Goal: Task Accomplishment & Management: Manage account settings

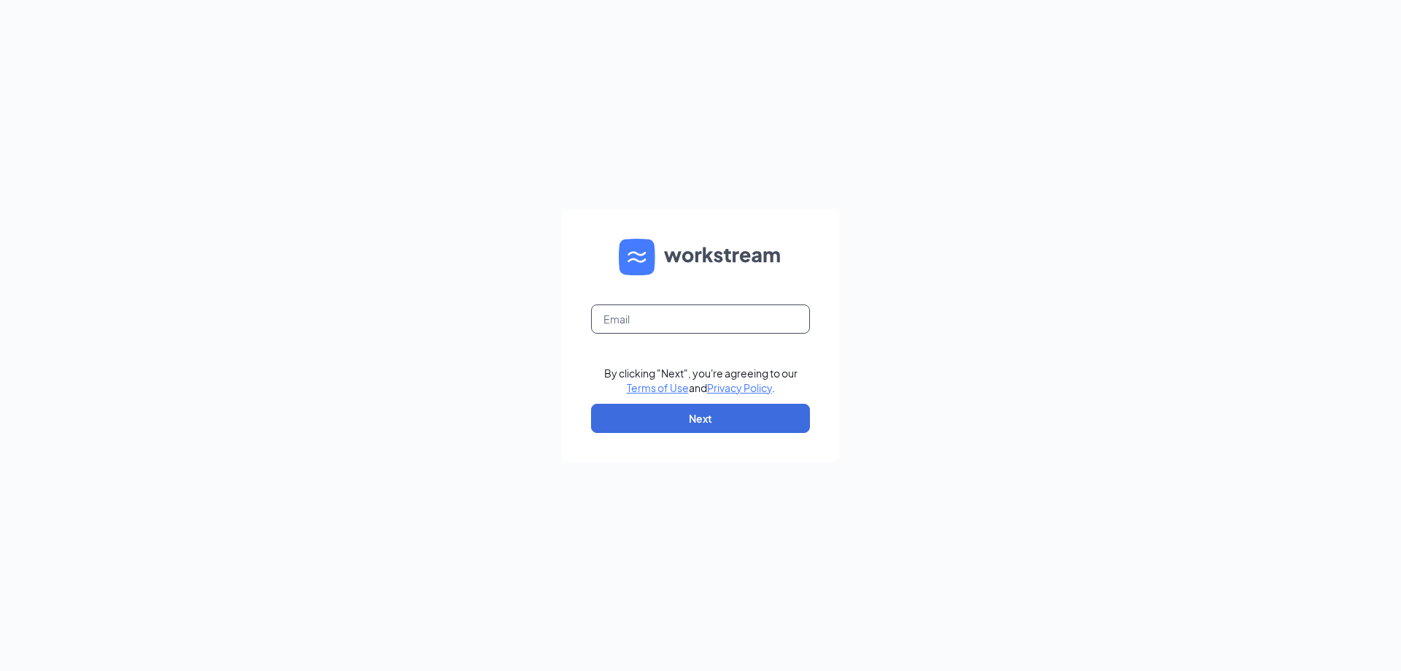
click at [663, 320] on input "text" at bounding box center [700, 318] width 219 height 29
type input "bruce.thoms@nva.com"
click at [676, 420] on button "Next" at bounding box center [700, 418] width 219 height 29
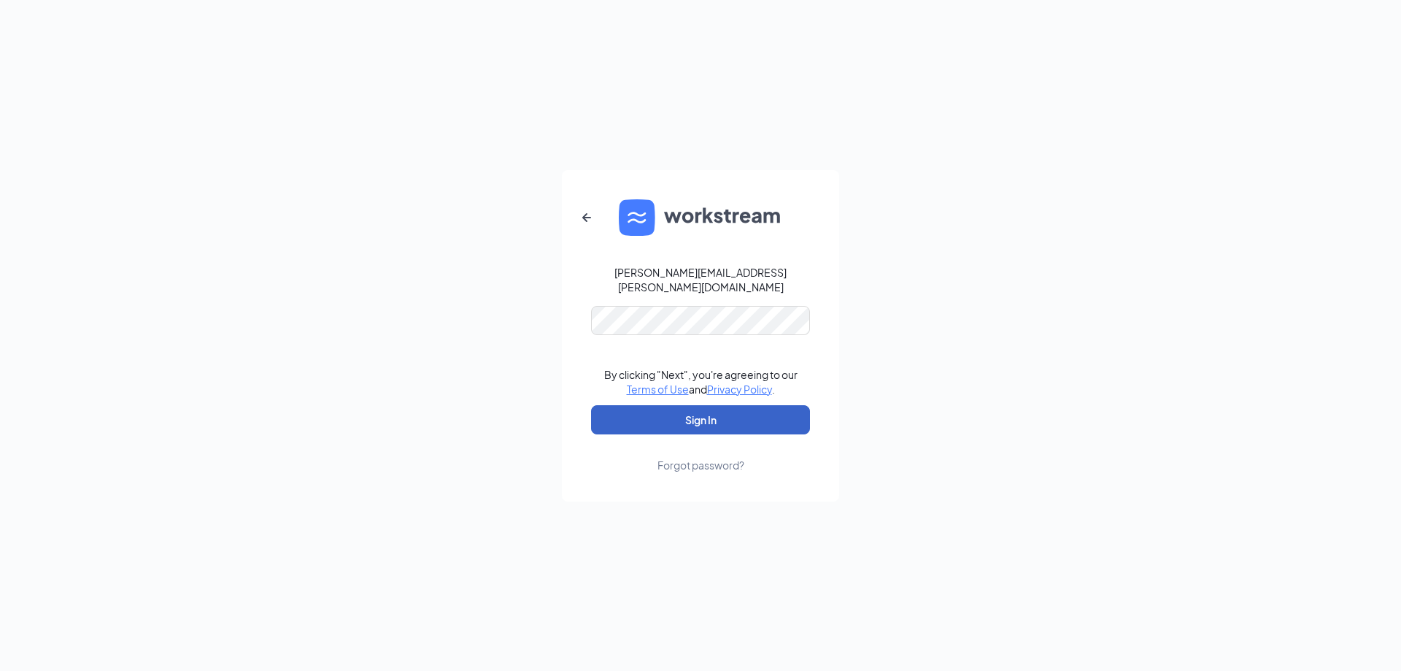
click at [690, 419] on button "Sign In" at bounding box center [700, 419] width 219 height 29
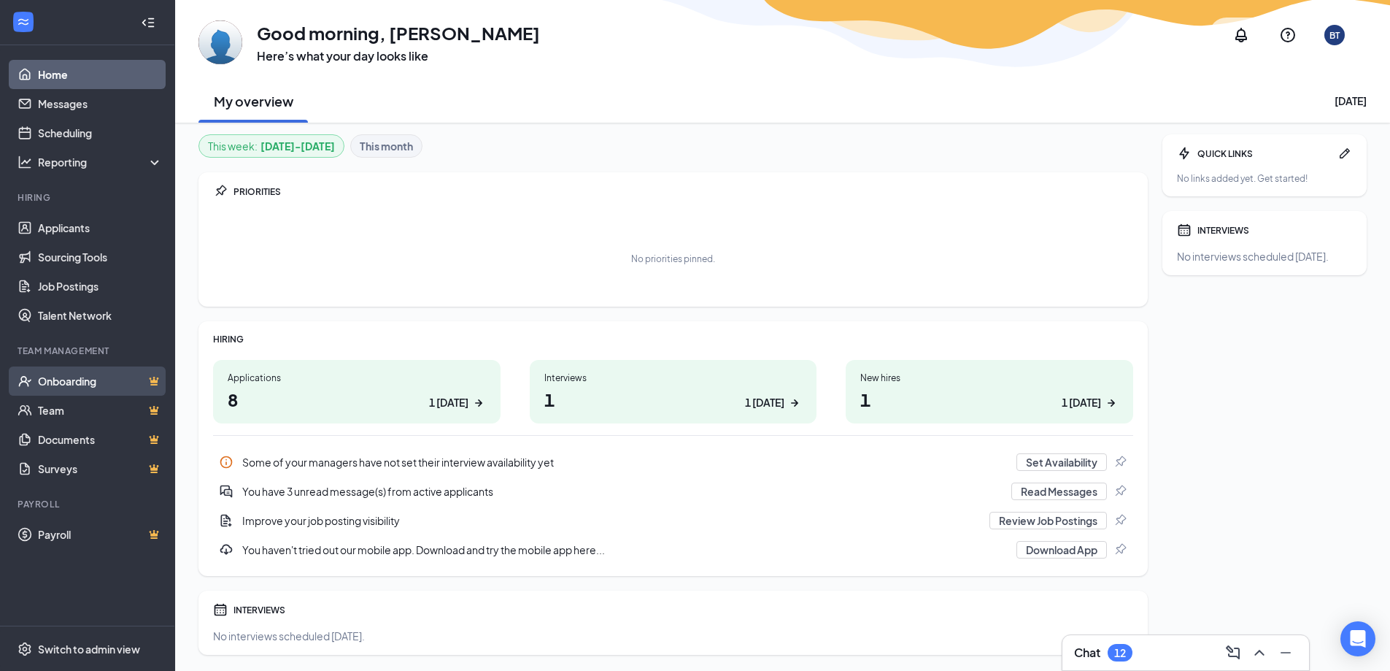
click at [76, 380] on link "Onboarding" at bounding box center [100, 380] width 125 height 29
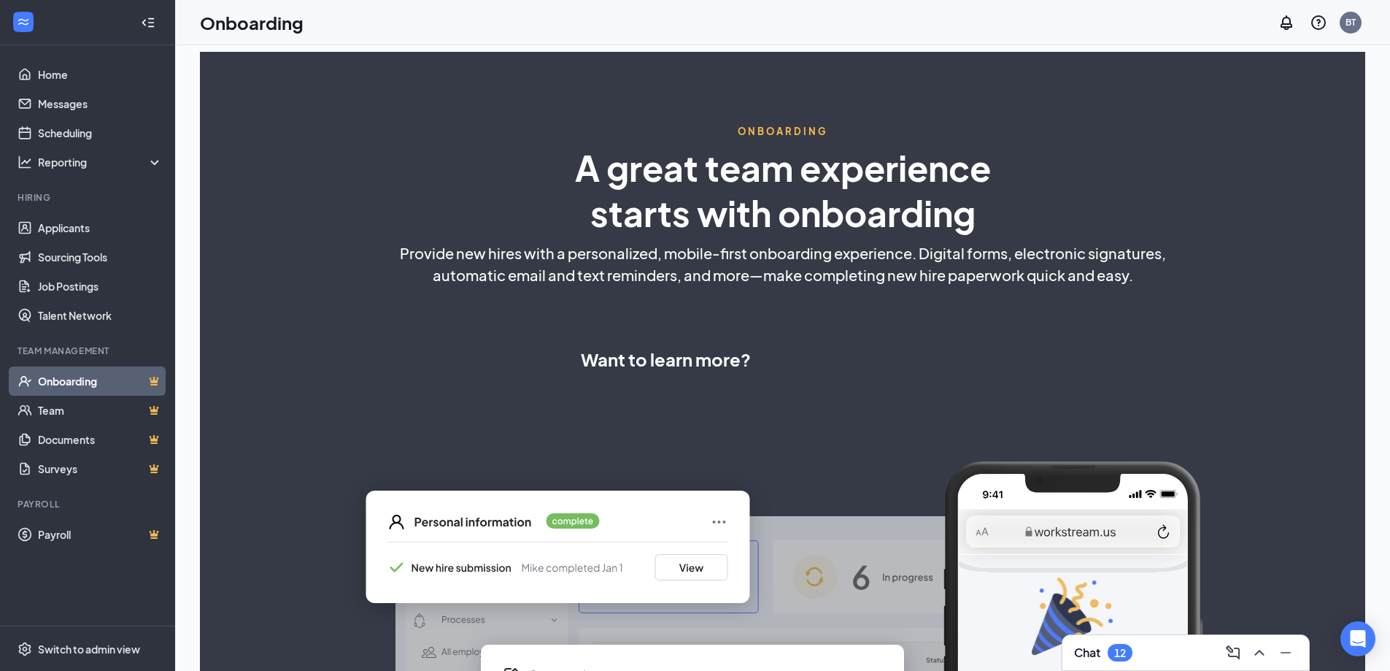
select select "US"
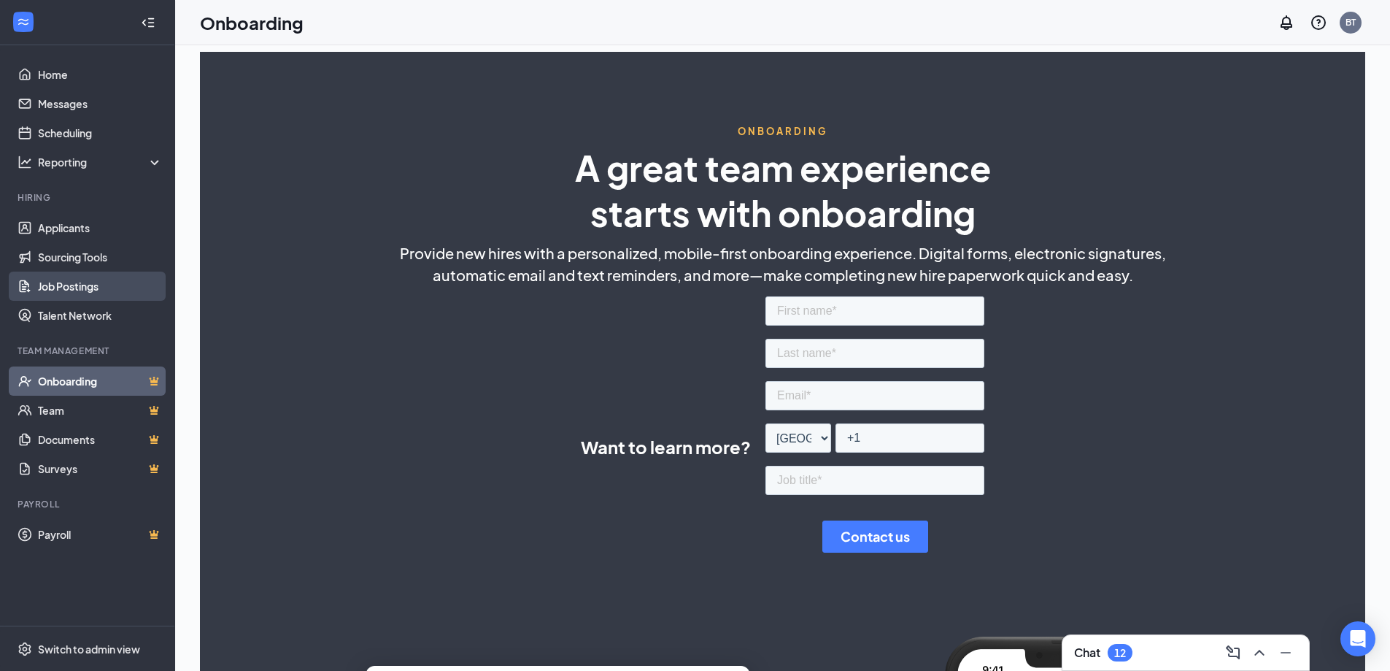
click at [63, 286] on link "Job Postings" at bounding box center [100, 285] width 125 height 29
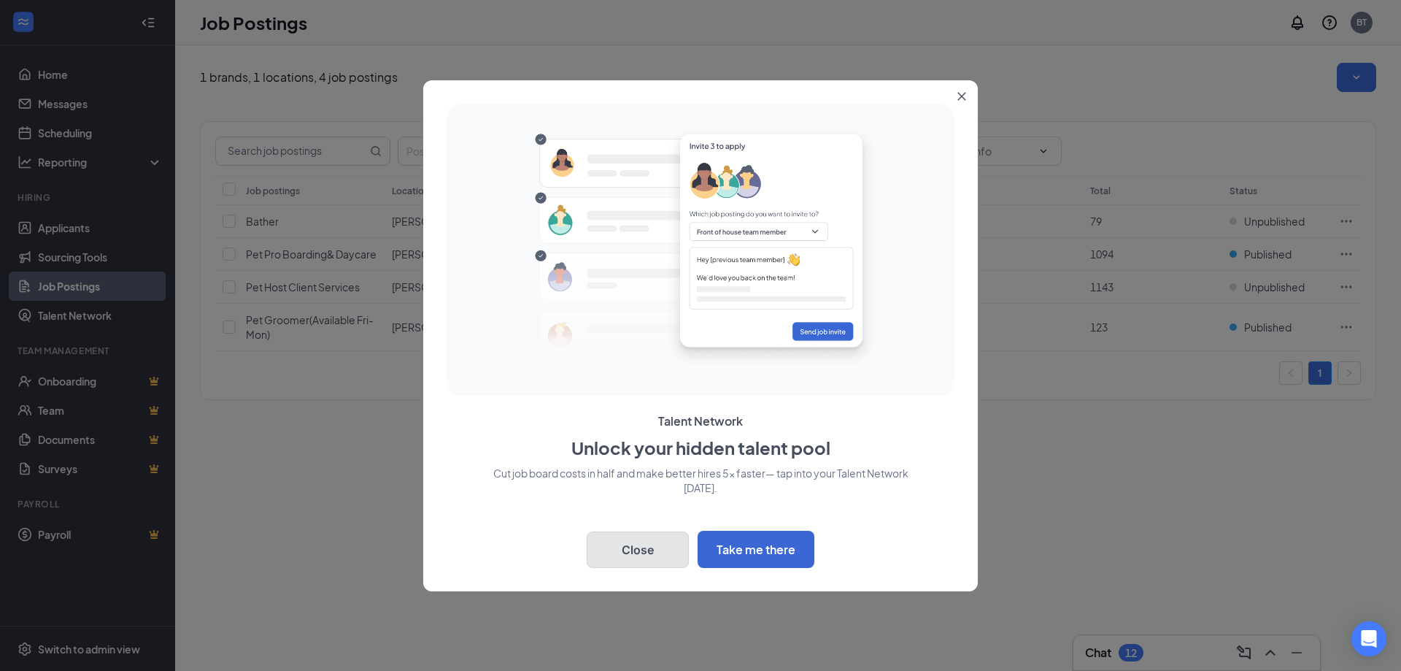
click at [633, 550] on button "Close" at bounding box center [638, 549] width 102 height 36
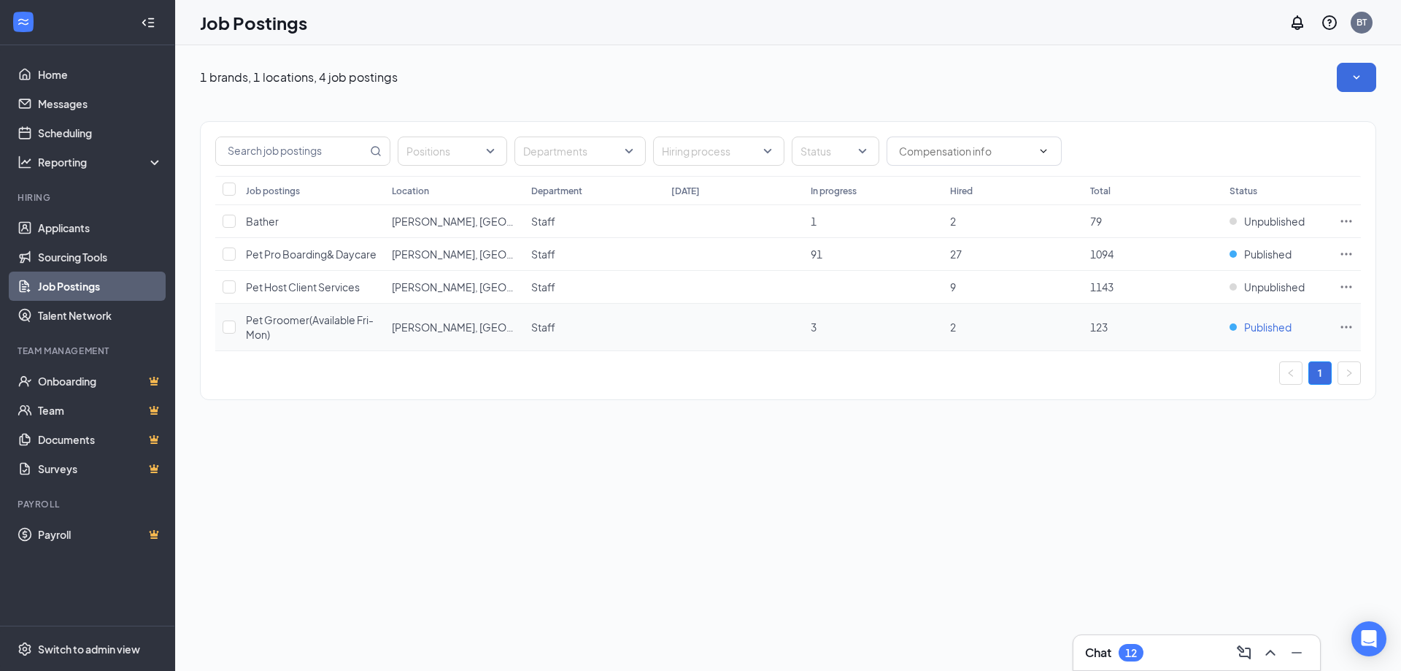
click at [1233, 329] on div "Published" at bounding box center [1261, 327] width 62 height 15
click at [1341, 328] on icon "Ellipses" at bounding box center [1346, 327] width 15 height 15
click at [892, 493] on div "1 brands, 1 locations, 4 job postings Positions Departments Hiring process Stat…" at bounding box center [788, 357] width 1226 height 625
click at [232, 329] on input "checkbox" at bounding box center [229, 326] width 13 height 13
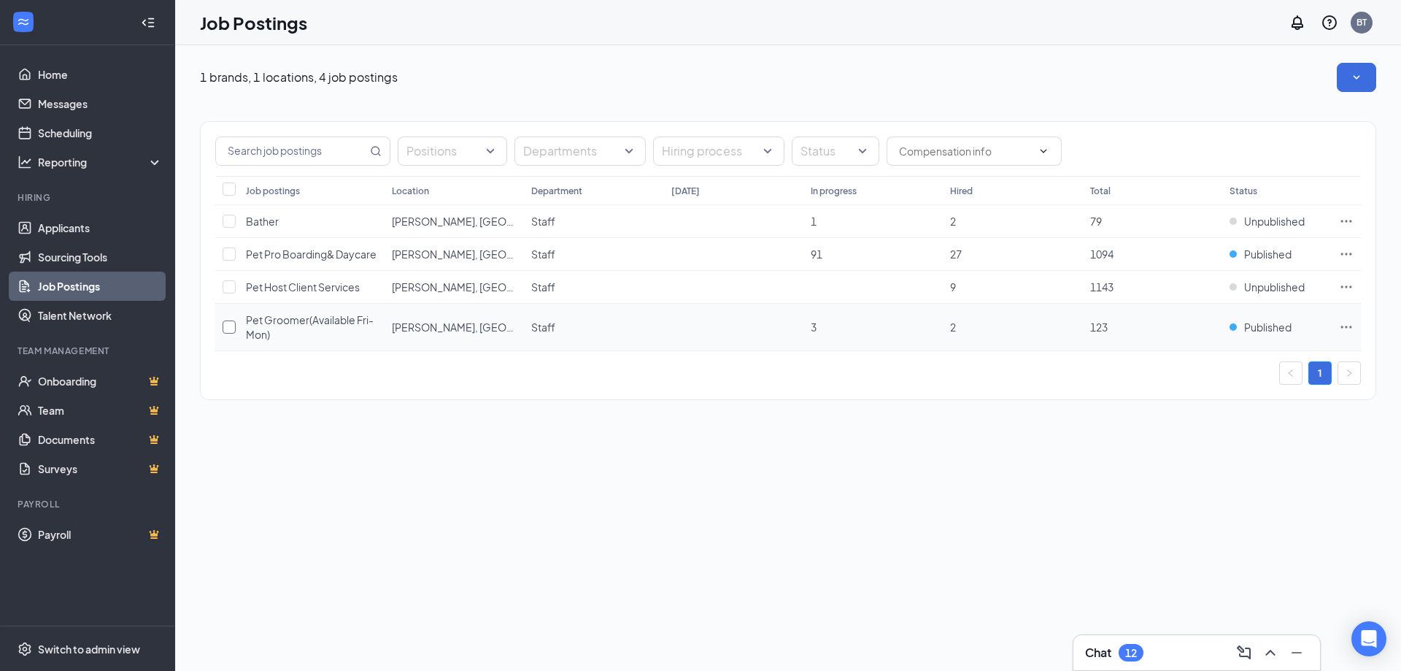
checkbox input "true"
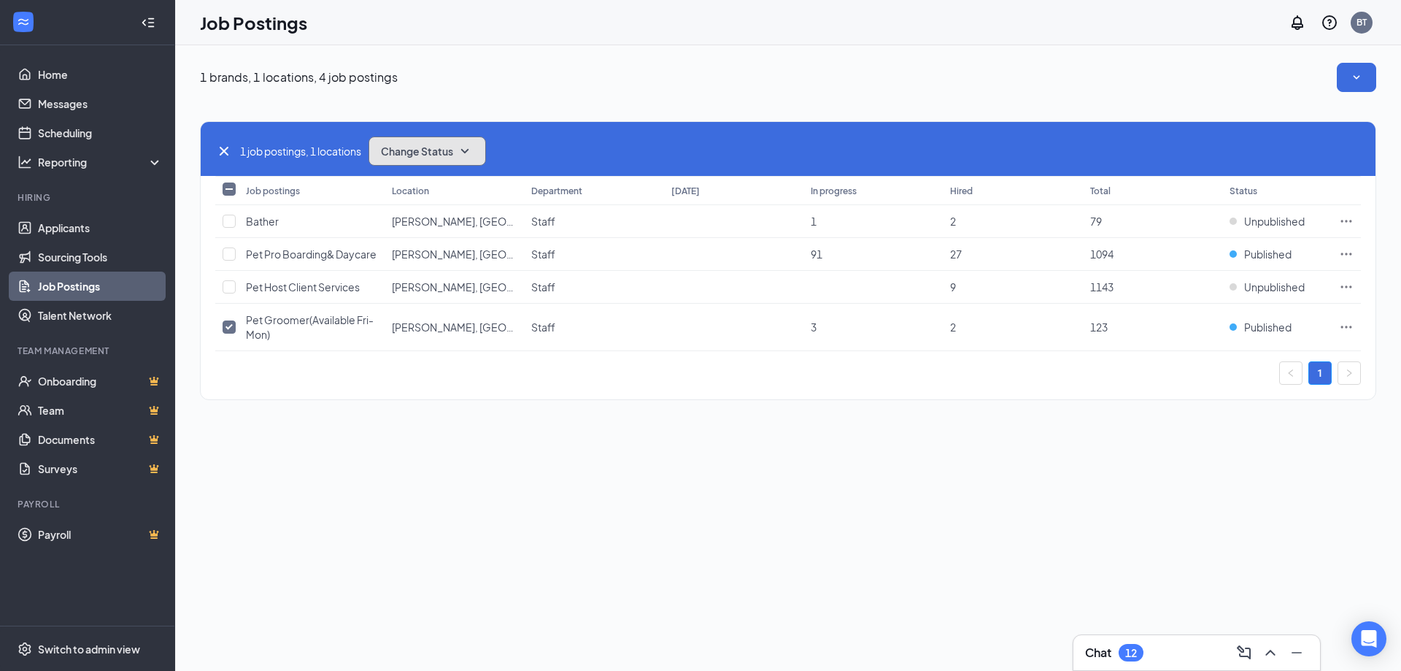
click at [469, 150] on icon "SmallChevronDown" at bounding box center [465, 151] width 8 height 4
click at [413, 218] on span "Unpublish" at bounding box center [407, 223] width 47 height 16
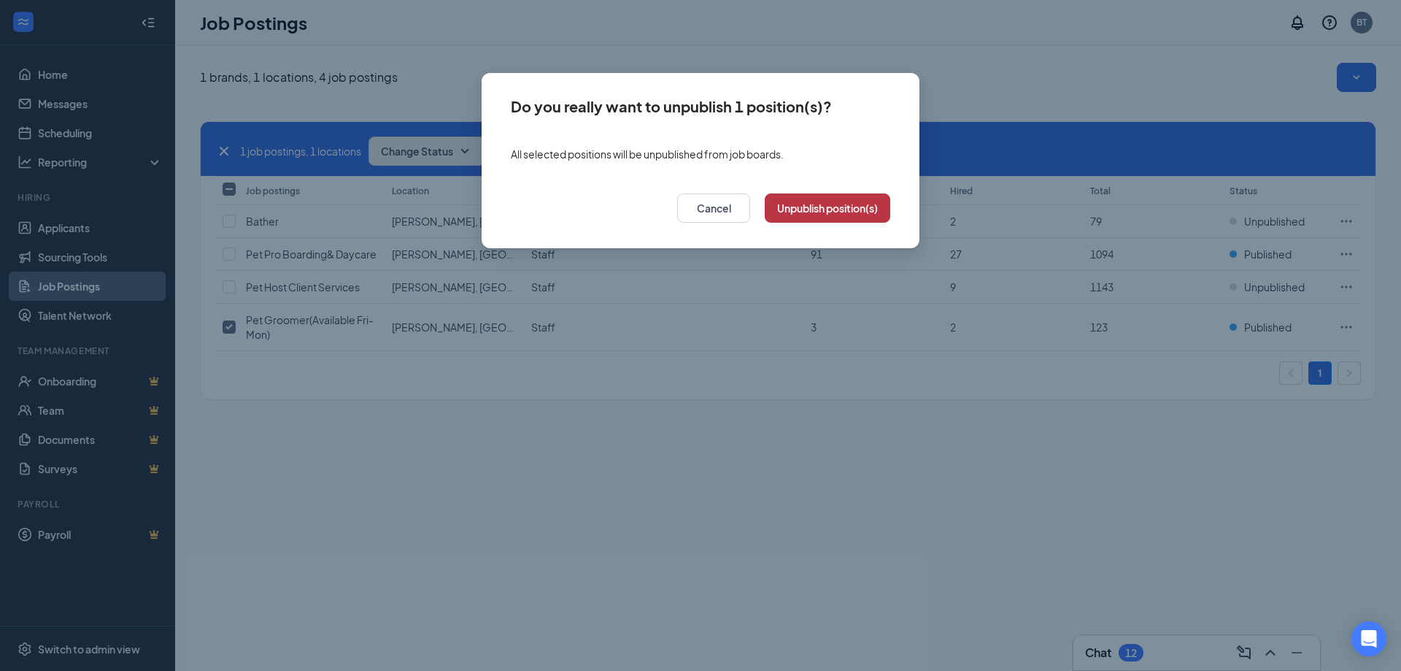
click at [793, 208] on button "Unpublish position(s)" at bounding box center [828, 207] width 126 height 29
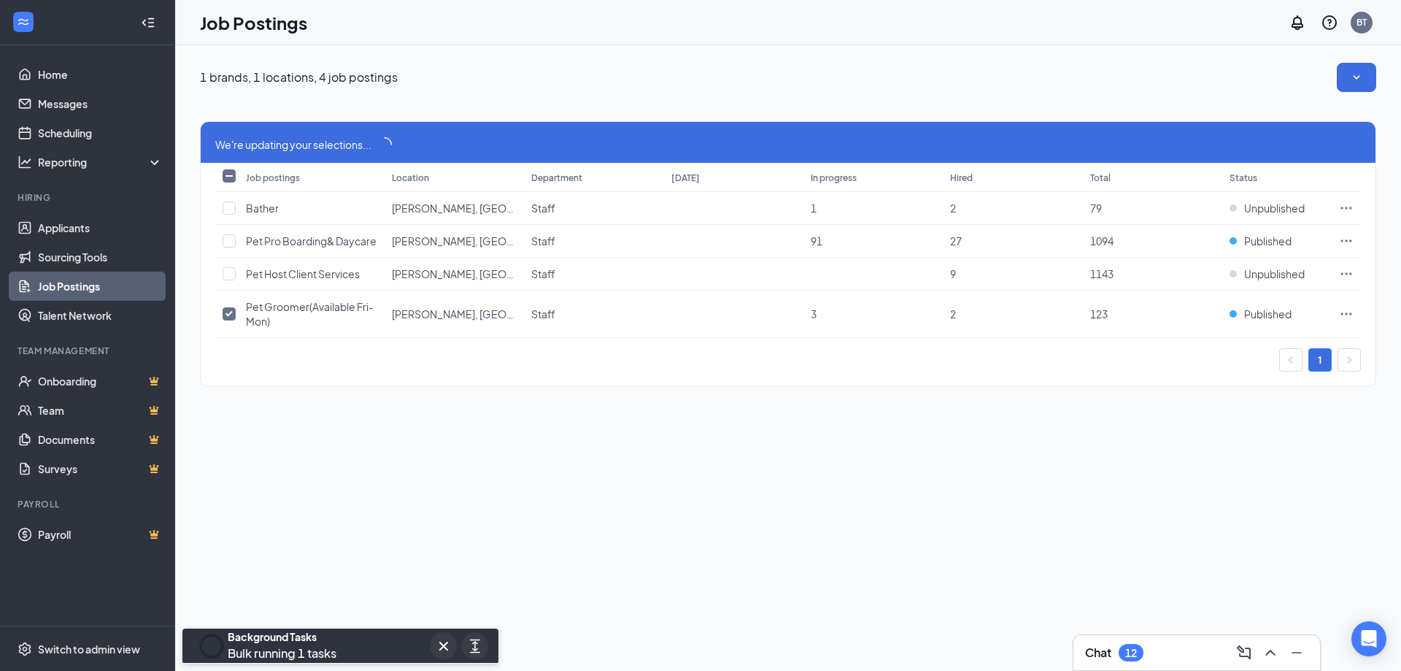
click at [278, 424] on div "1 brands, 1 locations, 4 job postings We're updating your selections... Job pos…" at bounding box center [788, 357] width 1226 height 625
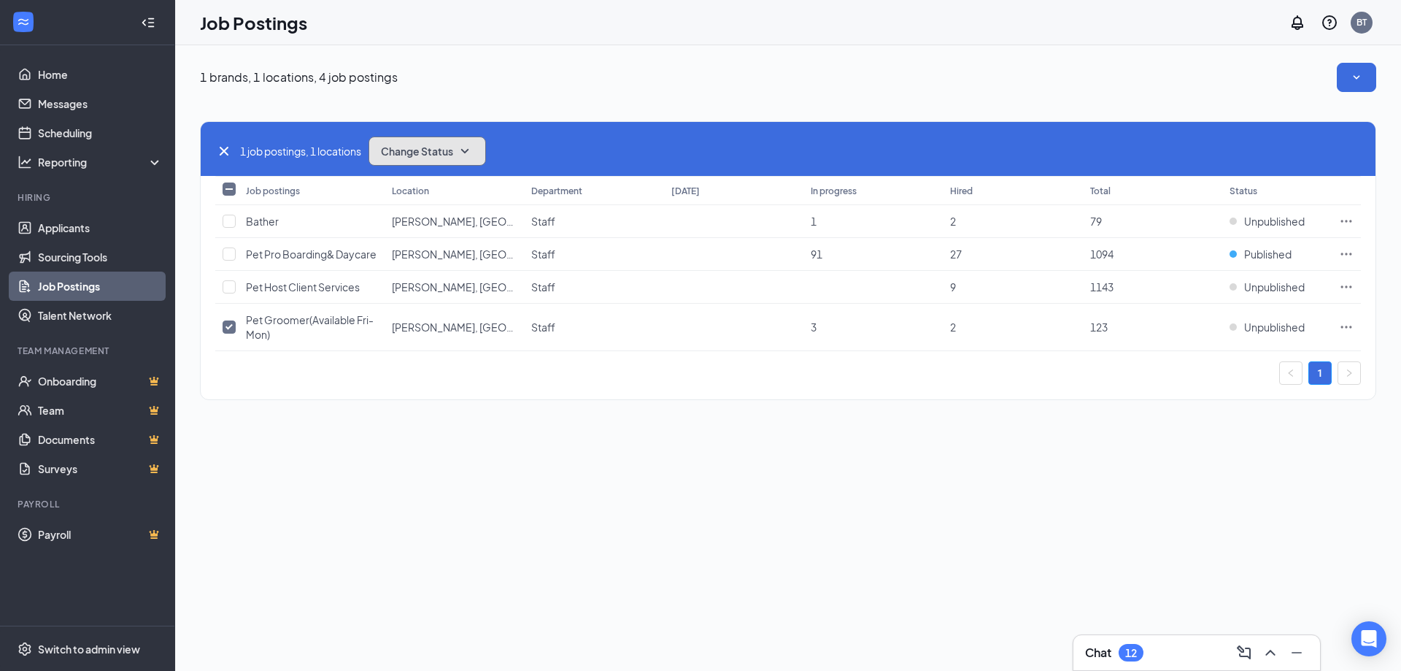
click at [463, 153] on icon "SmallChevronDown" at bounding box center [465, 151] width 18 height 18
click at [403, 191] on span "Publish" at bounding box center [401, 190] width 34 height 16
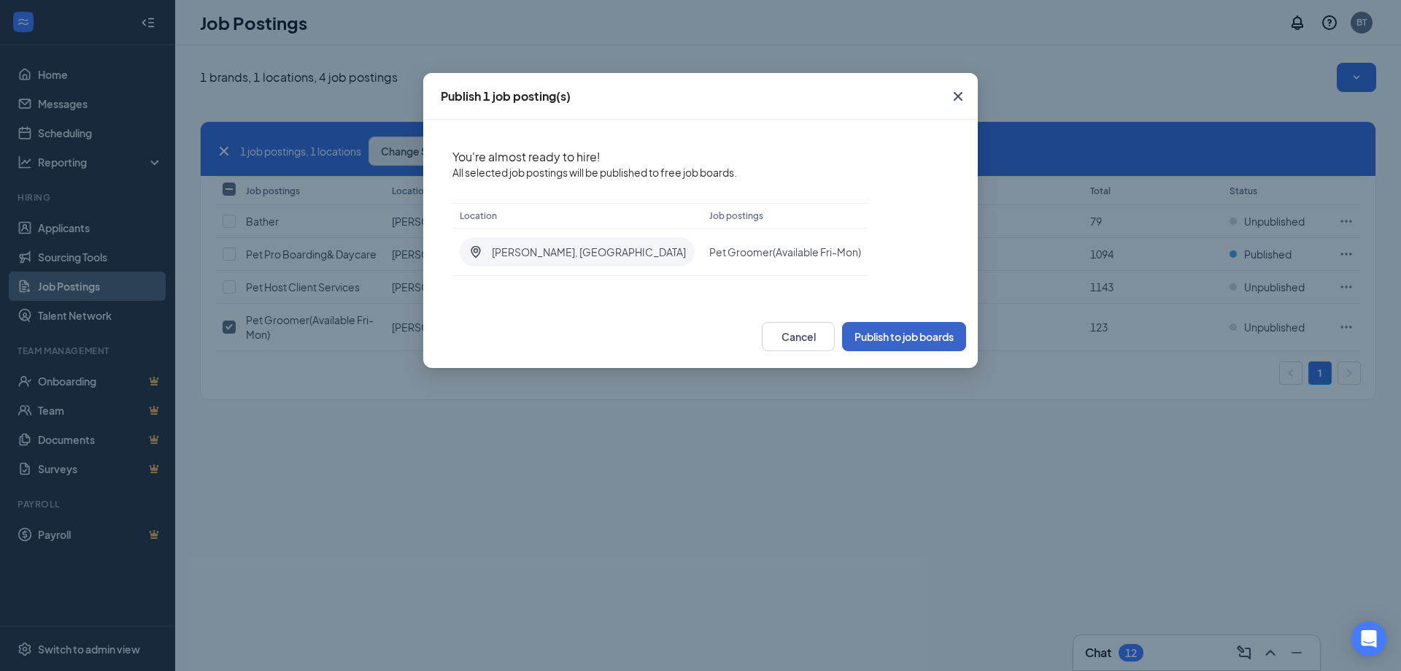
click at [925, 331] on button "Publish to job boards" at bounding box center [904, 336] width 124 height 29
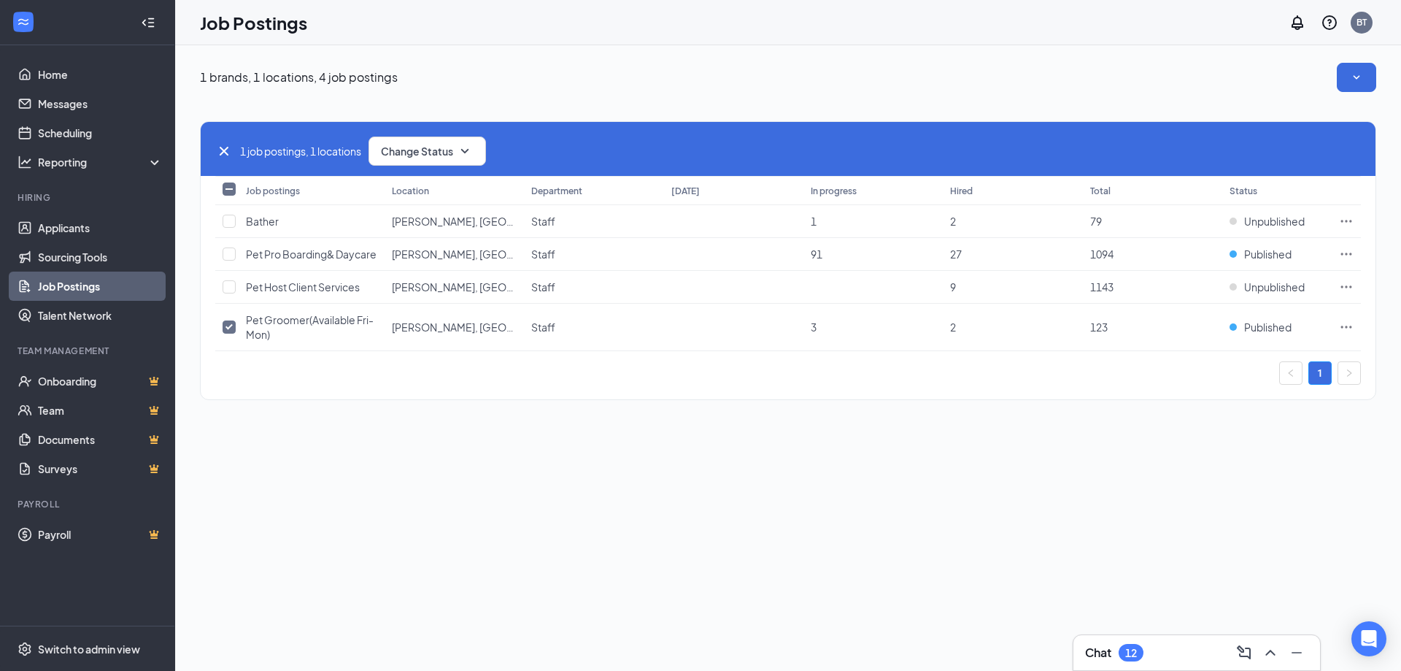
drag, startPoint x: 750, startPoint y: 509, endPoint x: 738, endPoint y: 501, distance: 14.8
click at [749, 508] on div "1 brands, 1 locations, 4 job postings 1 job postings, 1 locations Change Status…" at bounding box center [788, 357] width 1226 height 625
